Goal: Check status

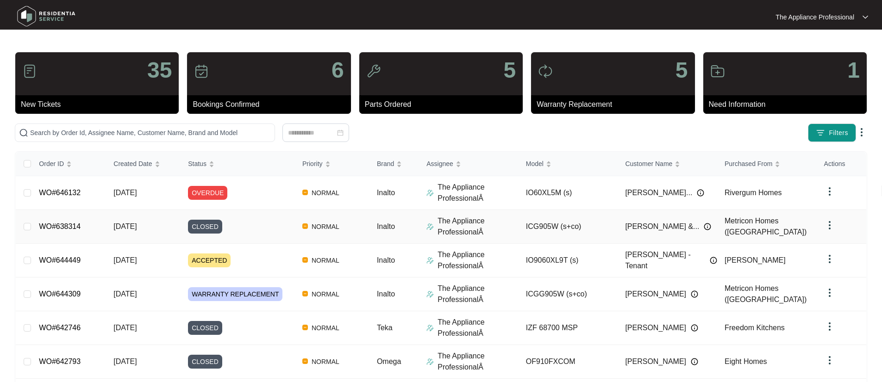
scroll to position [177, 0]
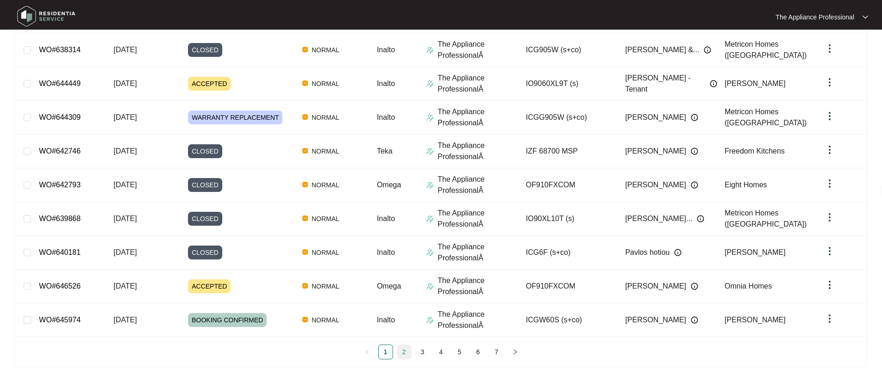
click at [405, 352] on link "2" at bounding box center [404, 352] width 14 height 14
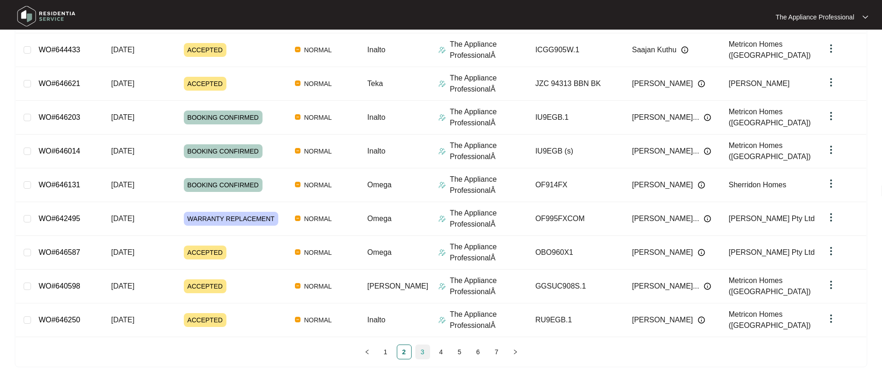
click at [423, 352] on link "3" at bounding box center [423, 352] width 14 height 14
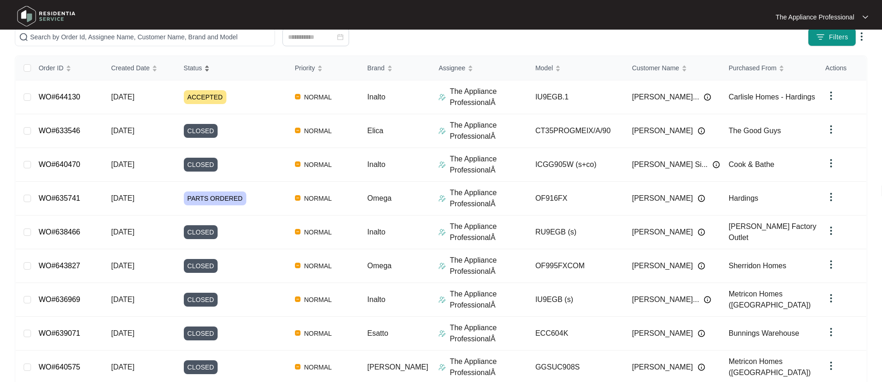
scroll to position [0, 0]
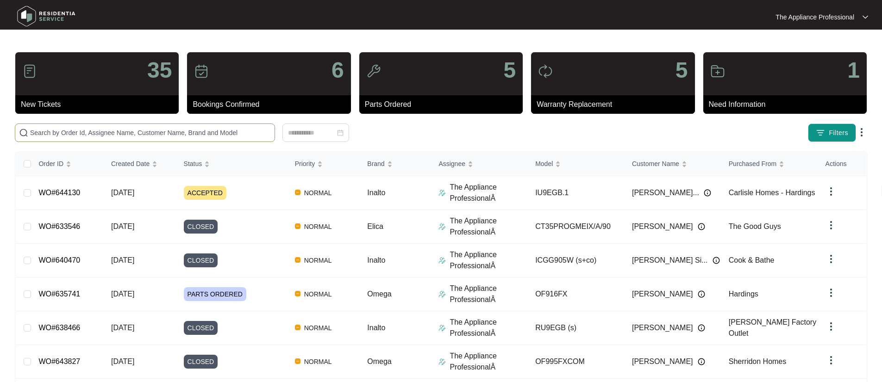
click at [64, 132] on input "text" at bounding box center [150, 133] width 241 height 10
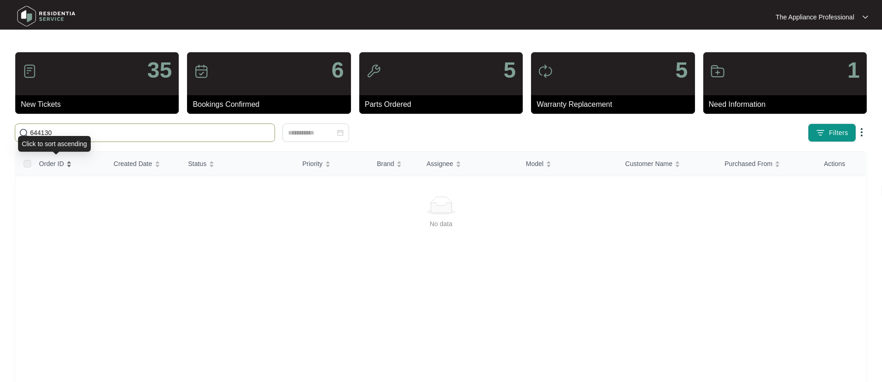
type input "644130"
click at [51, 160] on span "Order ID" at bounding box center [51, 164] width 25 height 10
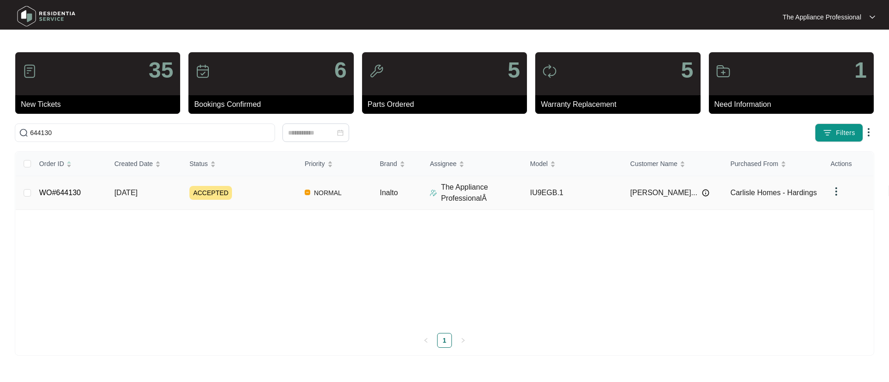
click at [65, 195] on link "WO#644130" at bounding box center [60, 193] width 42 height 8
